Goal: Task Accomplishment & Management: Use online tool/utility

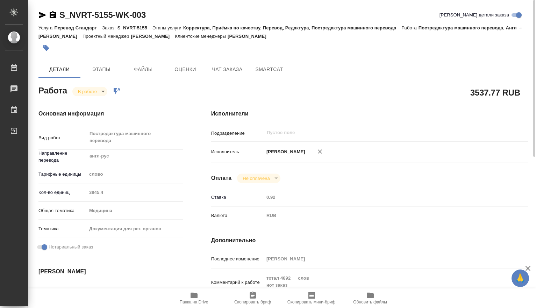
click at [104, 91] on body "🙏 .cls-1 fill:#fff; AWATERA Dmitrieva Olga Работы 0 Чаты График Выйти S_NVRT-51…" at bounding box center [268, 154] width 536 height 308
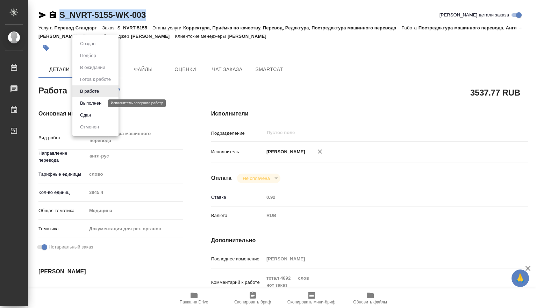
click at [96, 105] on button "Выполнен" at bounding box center [91, 103] width 26 height 8
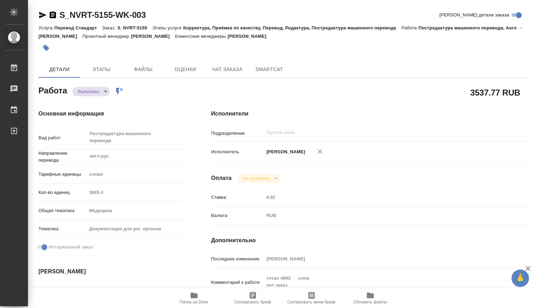
type textarea "x"
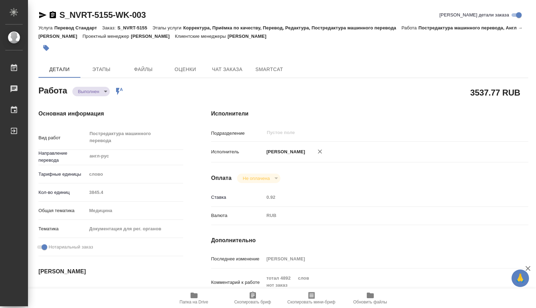
type textarea "x"
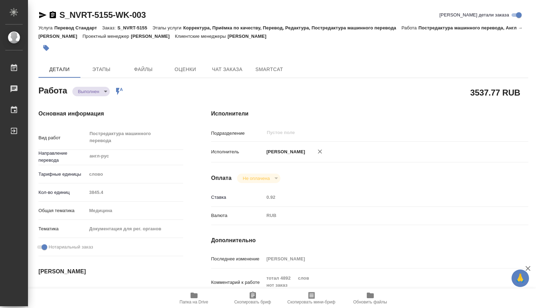
type textarea "x"
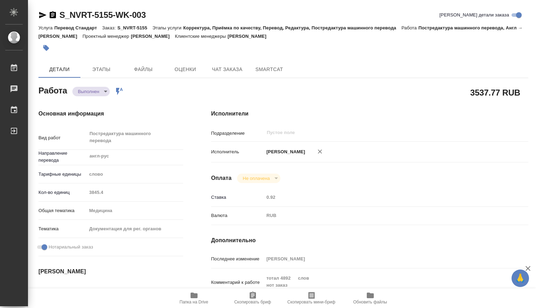
scroll to position [116, 0]
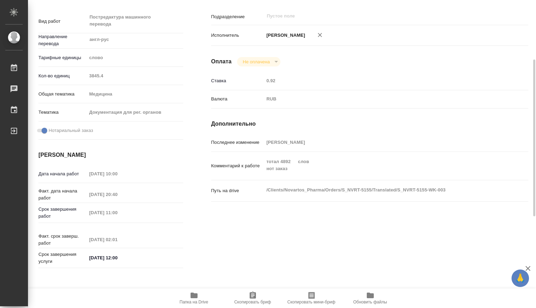
type textarea "x"
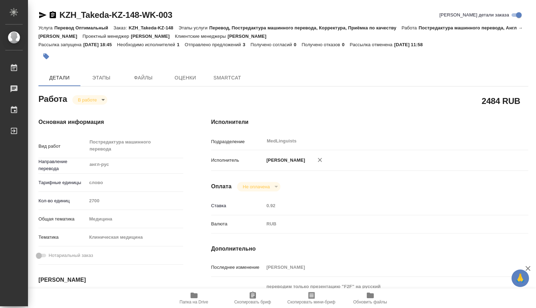
type textarea "x"
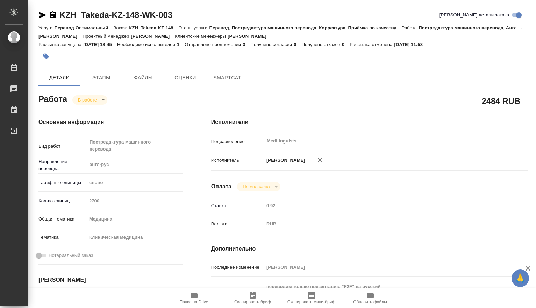
type textarea "x"
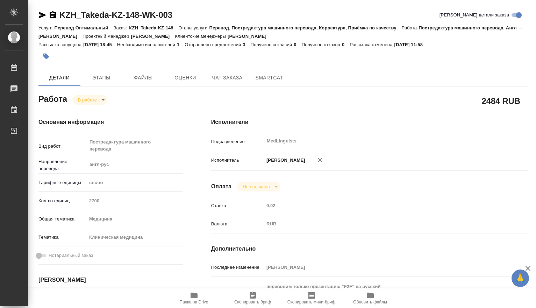
type textarea "x"
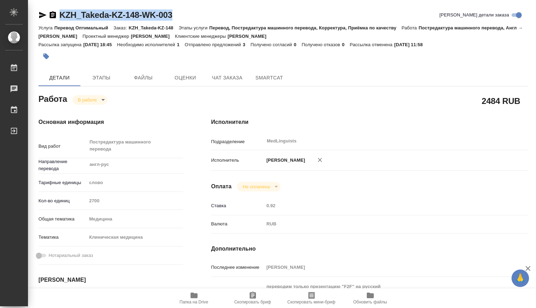
type textarea "x"
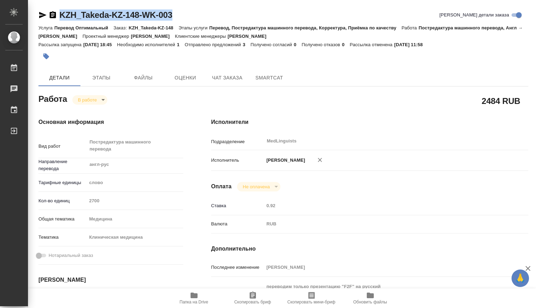
drag, startPoint x: 179, startPoint y: 14, endPoint x: 43, endPoint y: 14, distance: 136.4
click at [43, 14] on div "KZH_Takeda-KZ-148-WK-003 Кратко детали заказа" at bounding box center [283, 14] width 490 height 11
copy link "KZH_Takeda-KZ-148-WK-003"
click at [192, 293] on icon "button" at bounding box center [194, 295] width 7 height 6
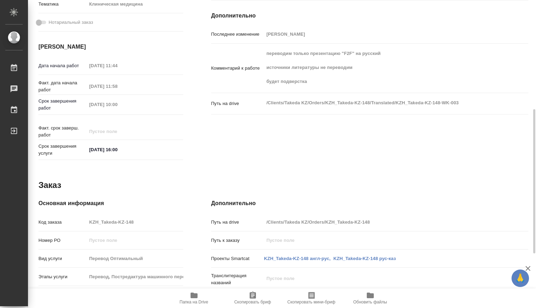
scroll to position [116, 0]
